Goal: Entertainment & Leisure: Consume media (video, audio)

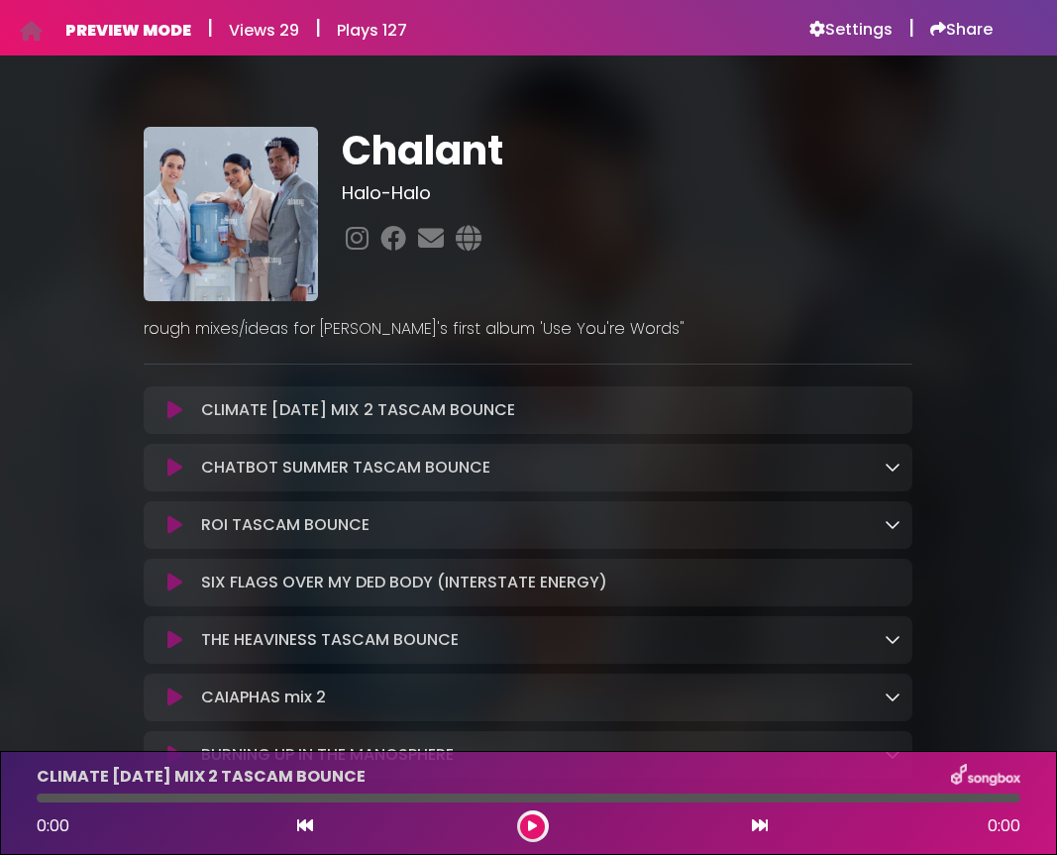
click at [177, 411] on icon at bounding box center [174, 410] width 15 height 20
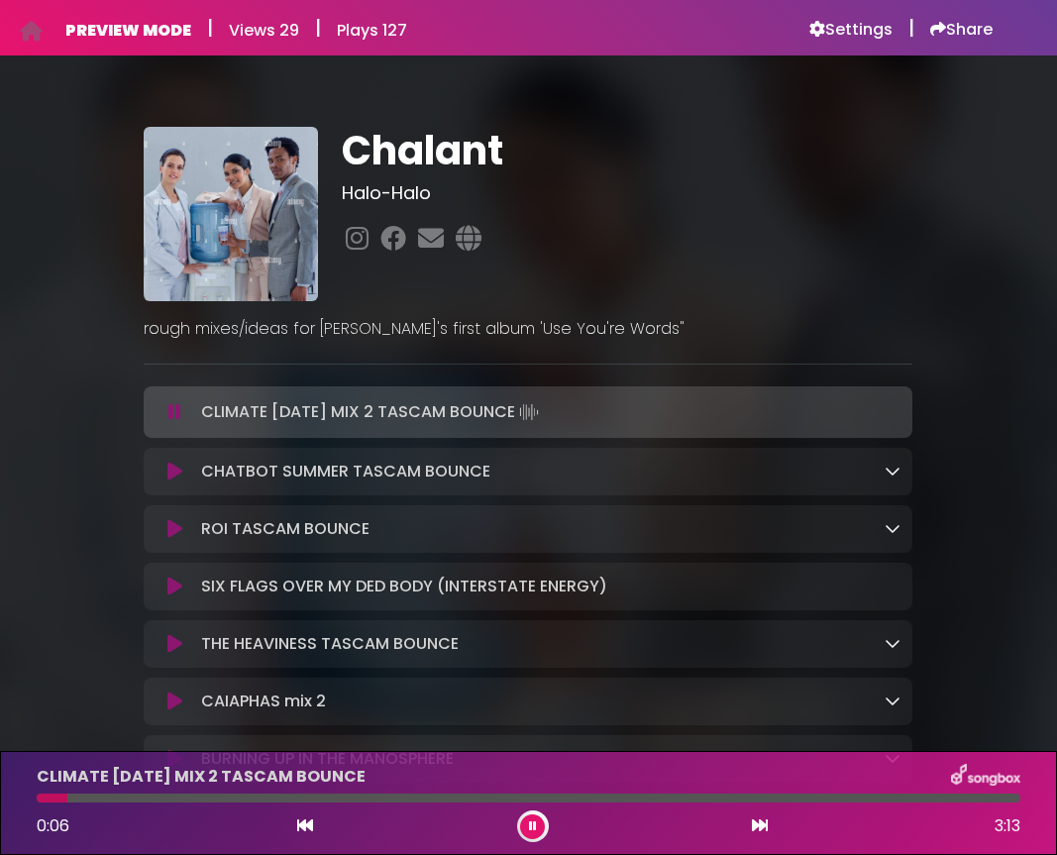
click at [165, 475] on button at bounding box center [175, 472] width 38 height 20
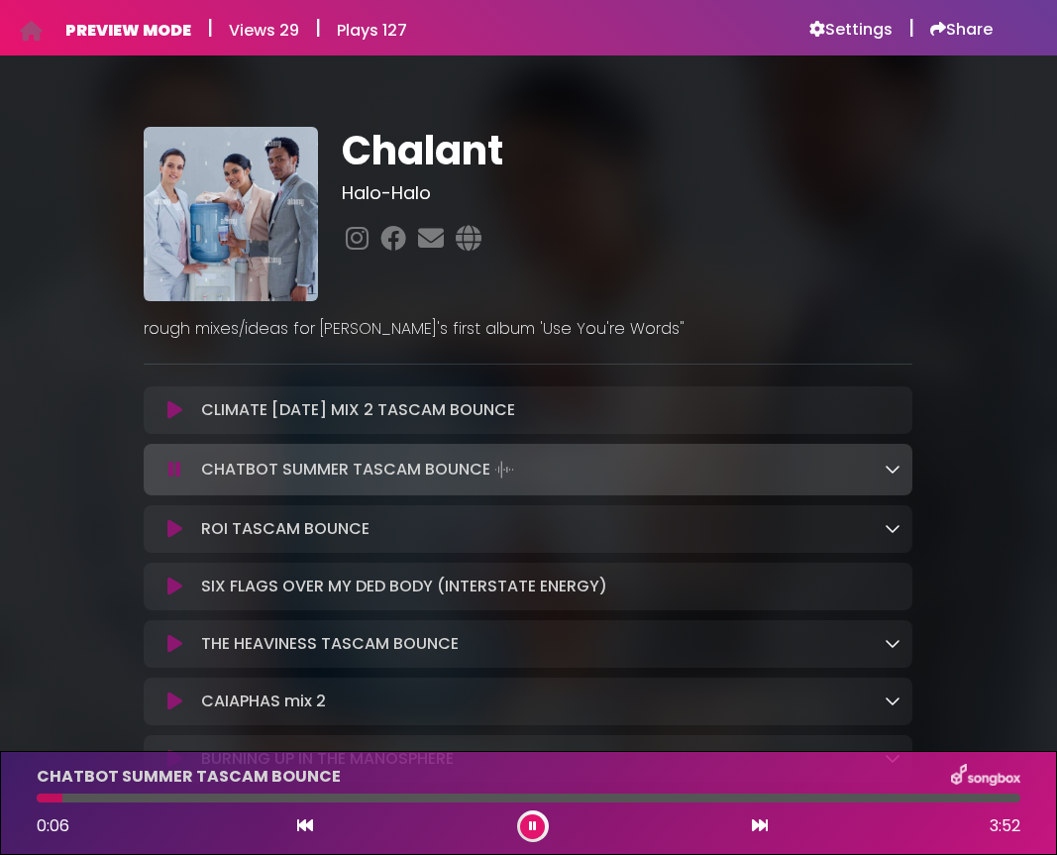
click at [167, 533] on icon at bounding box center [174, 529] width 15 height 20
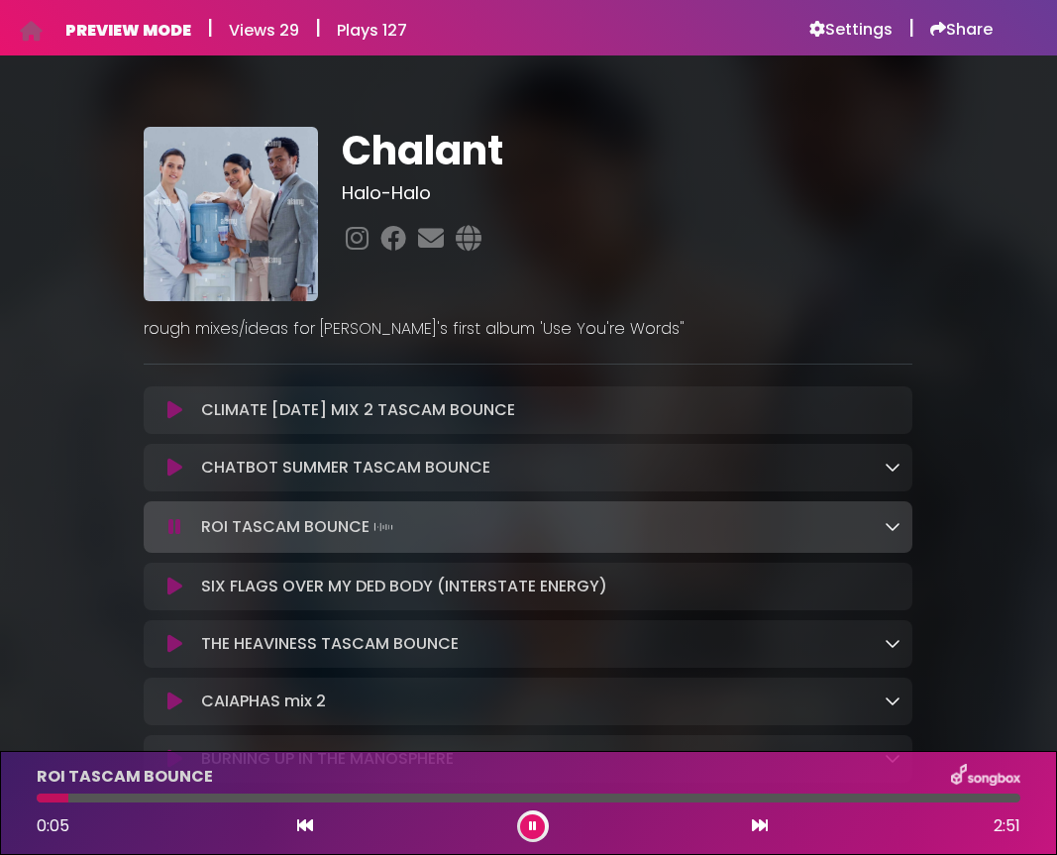
click at [174, 587] on icon at bounding box center [174, 587] width 15 height 20
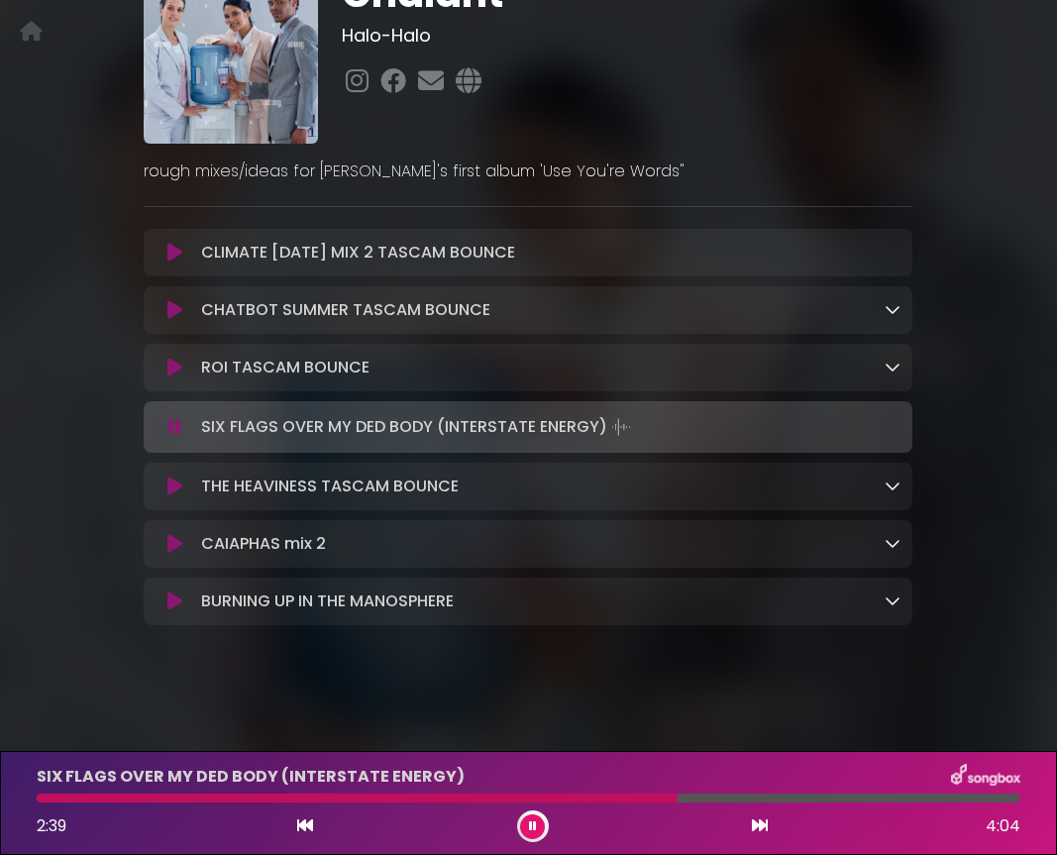
scroll to position [141, 0]
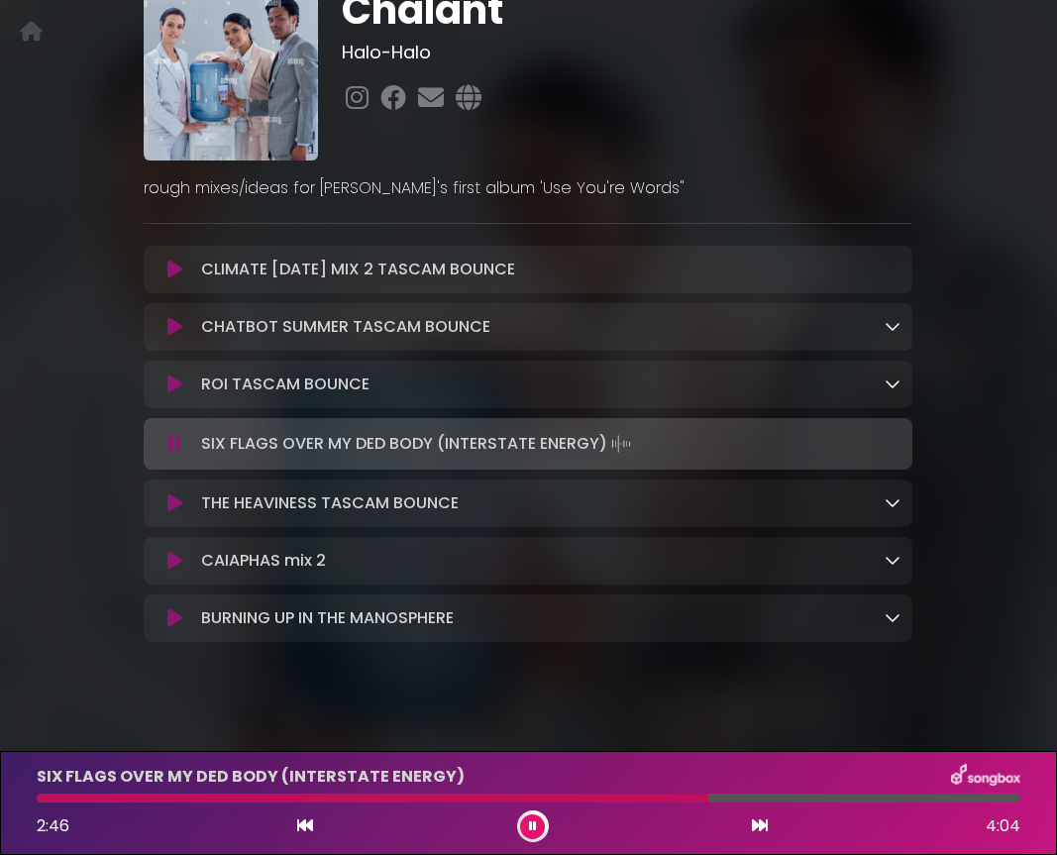
click at [175, 562] on icon at bounding box center [174, 561] width 15 height 20
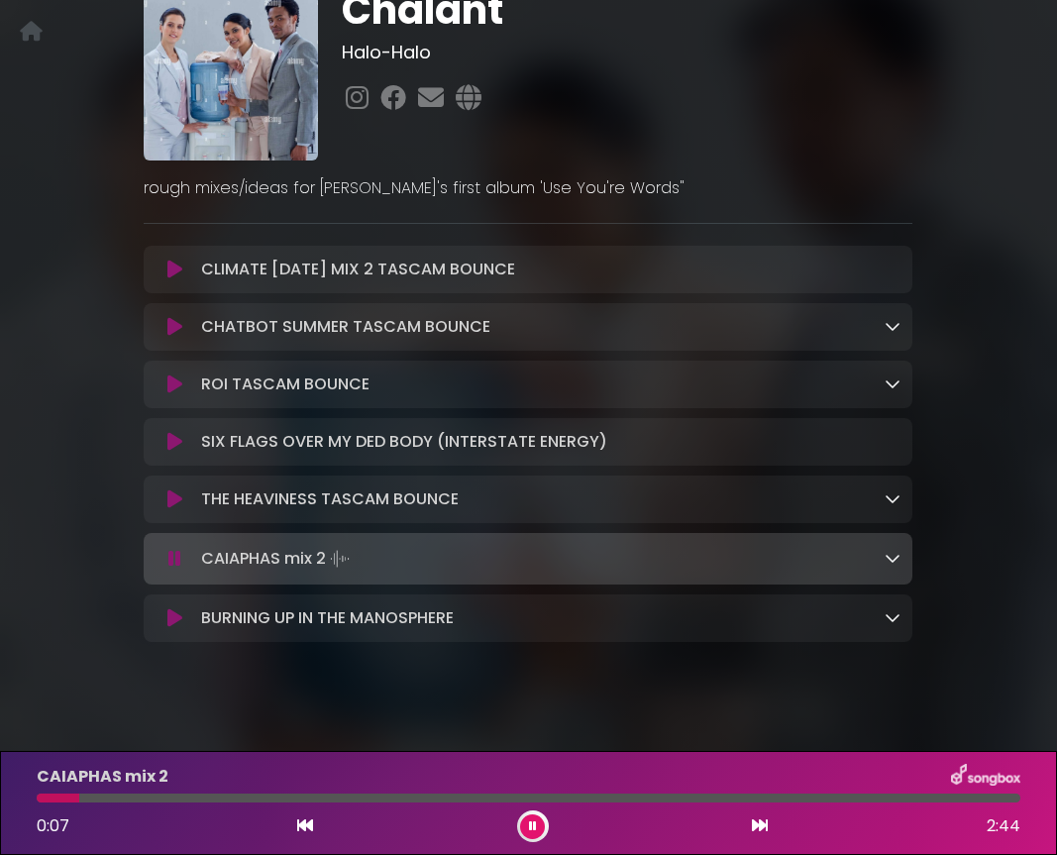
click at [173, 274] on icon at bounding box center [174, 270] width 15 height 20
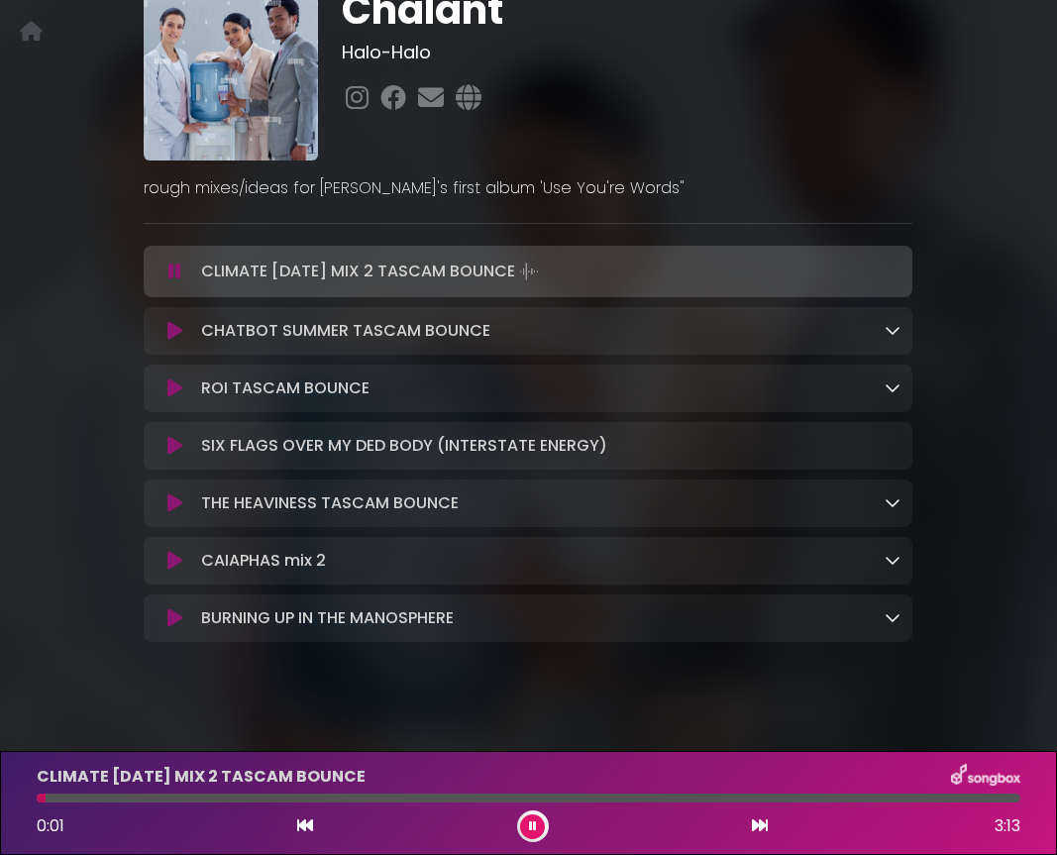
click at [227, 795] on div at bounding box center [529, 798] width 984 height 9
click at [173, 565] on icon at bounding box center [174, 561] width 15 height 20
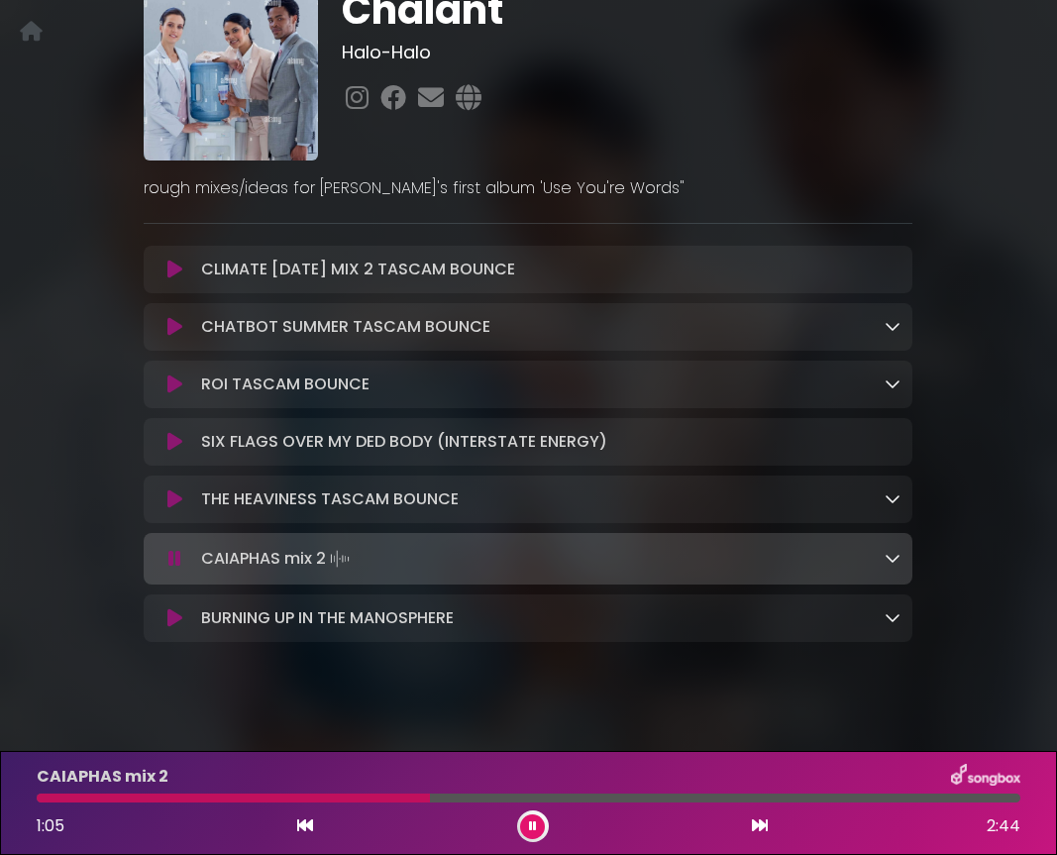
click at [185, 620] on button at bounding box center [175, 618] width 38 height 20
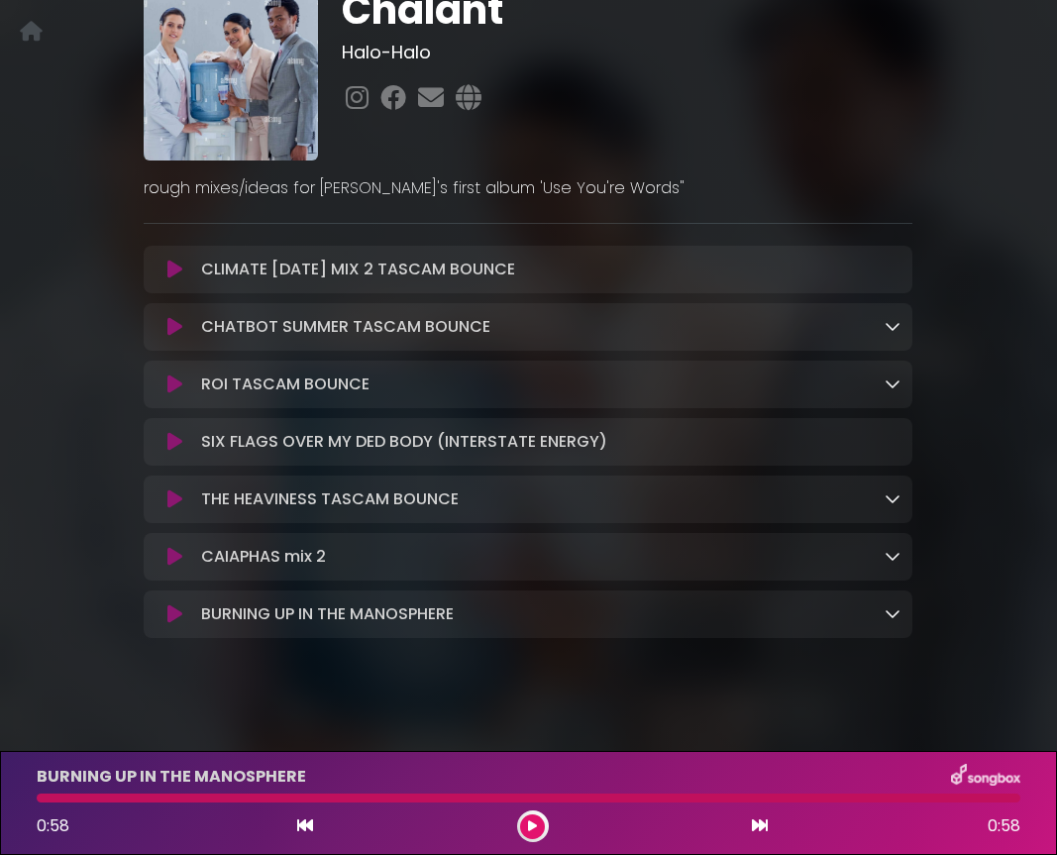
click at [168, 385] on icon at bounding box center [174, 385] width 15 height 20
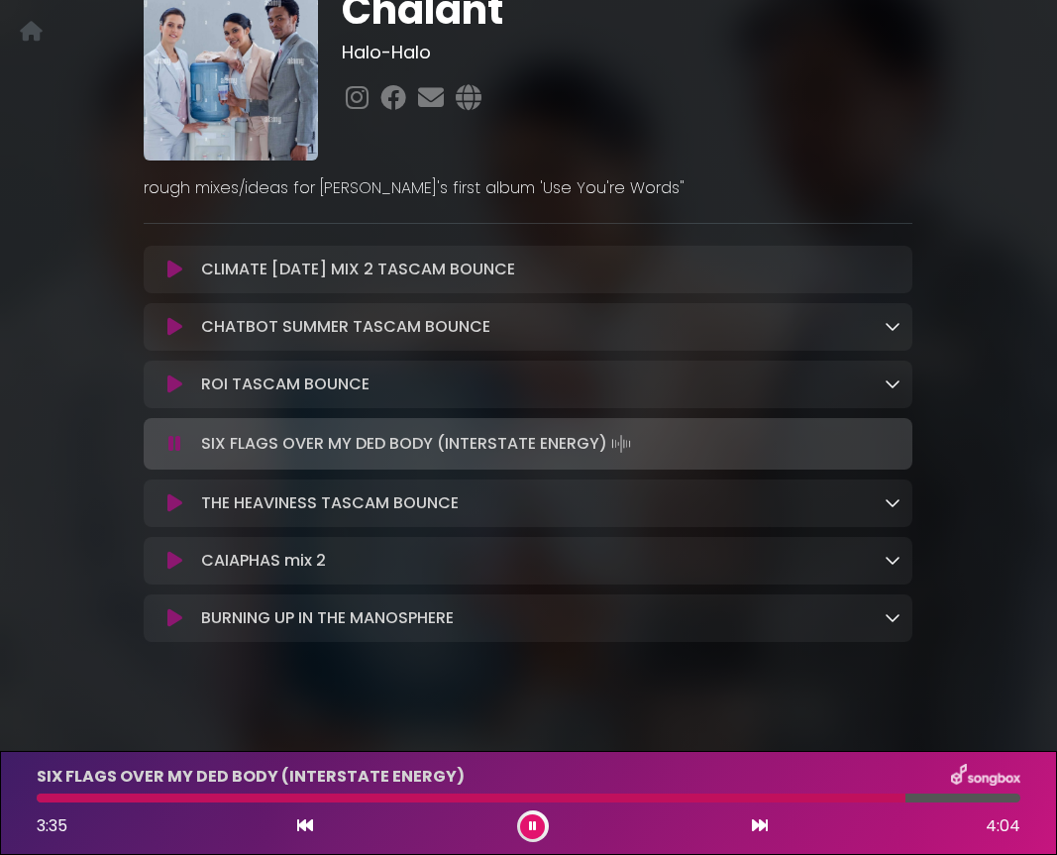
click at [181, 447] on button at bounding box center [175, 444] width 38 height 20
